Goal: Information Seeking & Learning: Learn about a topic

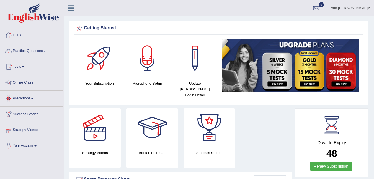
click at [33, 80] on link "Online Class" at bounding box center [31, 82] width 63 height 14
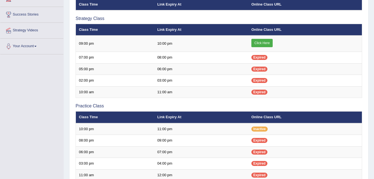
scroll to position [94, 0]
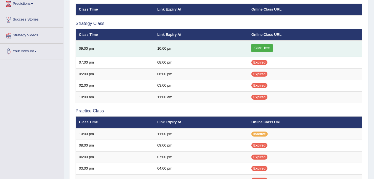
click at [267, 45] on link "Click Here" at bounding box center [262, 48] width 21 height 8
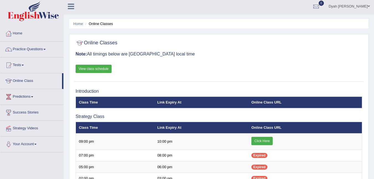
scroll to position [0, 0]
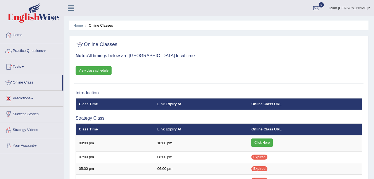
click at [46, 51] on span at bounding box center [44, 50] width 2 height 1
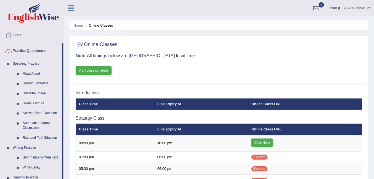
click at [32, 92] on link "Describe Image" at bounding box center [41, 93] width 42 height 10
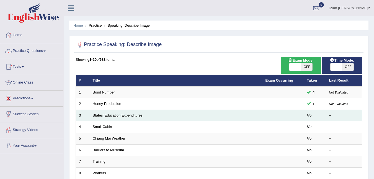
drag, startPoint x: 0, startPoint y: 0, endPoint x: 111, endPoint y: 113, distance: 158.7
click at [111, 113] on link "States' Education Expenditures" at bounding box center [118, 115] width 50 height 4
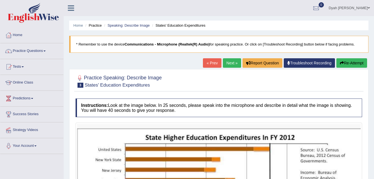
click at [44, 53] on link "Practice Questions" at bounding box center [31, 50] width 63 height 14
